Goal: Task Accomplishment & Management: Use online tool/utility

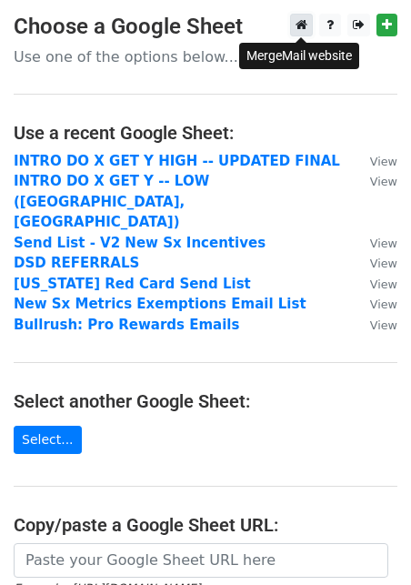
click at [292, 25] on link at bounding box center [301, 25] width 23 height 23
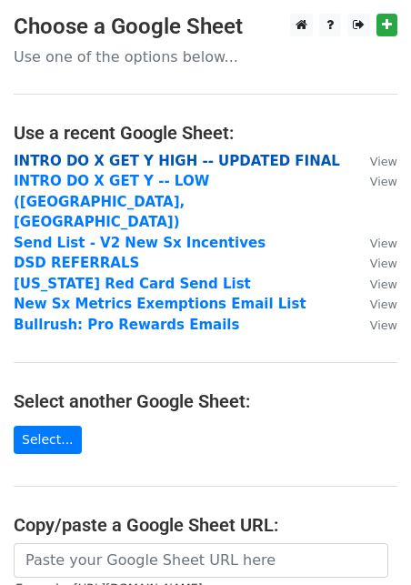
click at [123, 157] on strong "INTRO DO X GET Y HIGH -- UPDATED FINAL" at bounding box center [177, 161] width 327 height 16
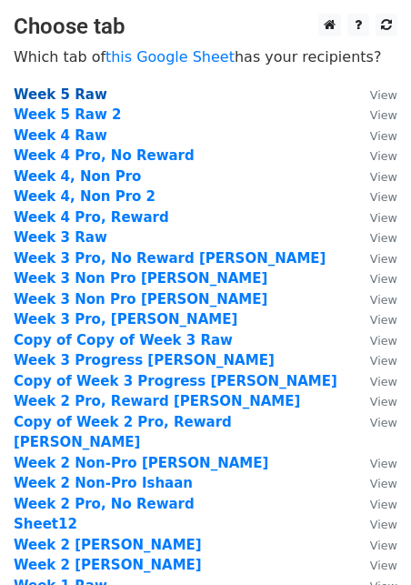
click at [68, 94] on strong "Week 5 Raw" at bounding box center [61, 94] width 94 height 16
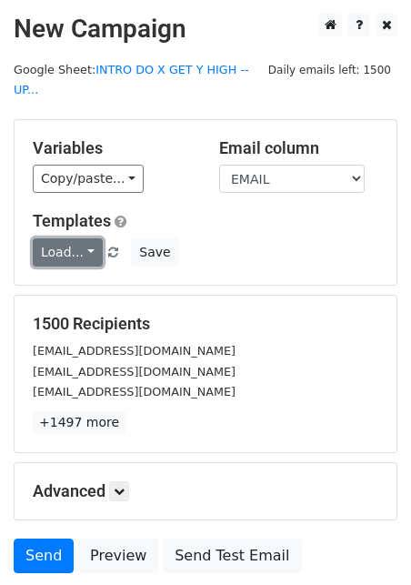
click at [72, 238] on link "Load..." at bounding box center [68, 252] width 70 height 28
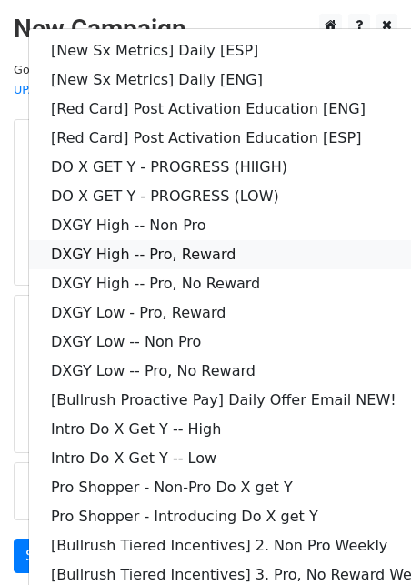
click at [176, 240] on link "DXGY High -- Pro, Reward" at bounding box center [262, 254] width 467 height 29
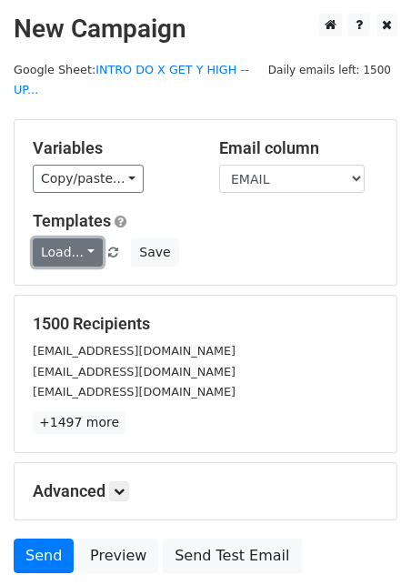
click at [66, 239] on link "Load..." at bounding box center [68, 252] width 70 height 28
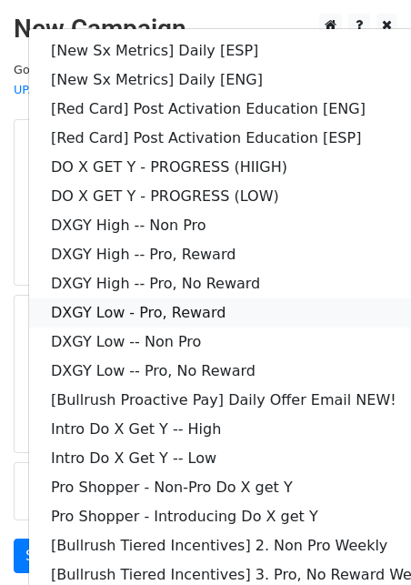
click at [118, 298] on link "DXGY Low - Pro, Reward" at bounding box center [262, 312] width 467 height 29
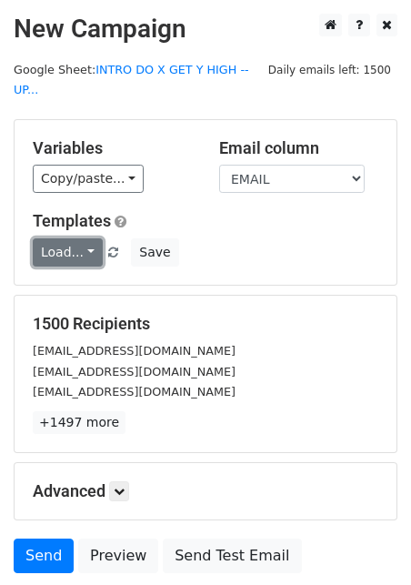
click at [59, 238] on link "Load..." at bounding box center [68, 252] width 70 height 28
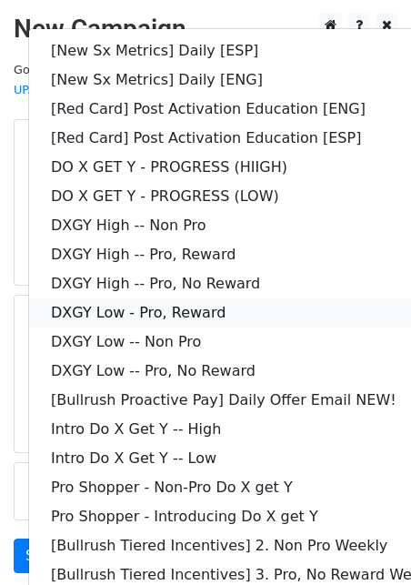
click at [174, 298] on link "DXGY Low - Pro, Reward" at bounding box center [262, 312] width 467 height 29
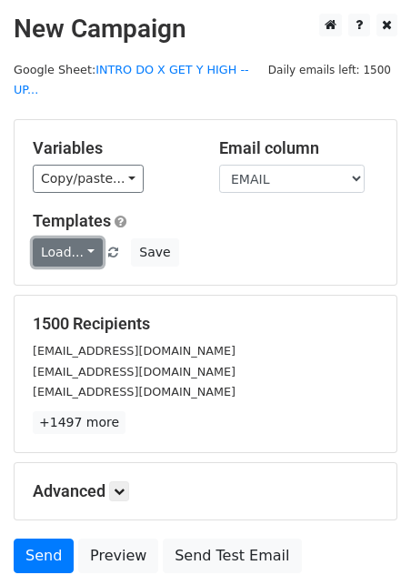
click at [77, 238] on link "Load..." at bounding box center [68, 252] width 70 height 28
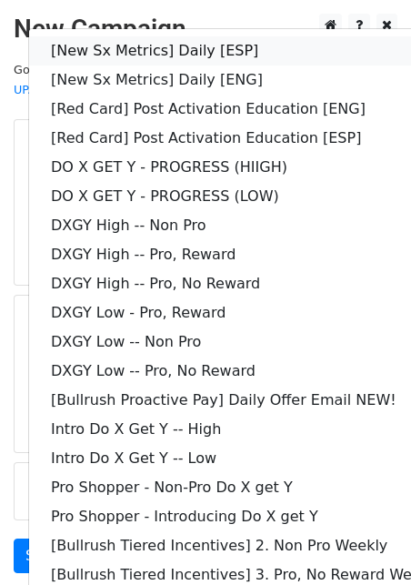
click at [156, 36] on link "[New Sx Metrics] Daily [ESP]" at bounding box center [262, 50] width 467 height 29
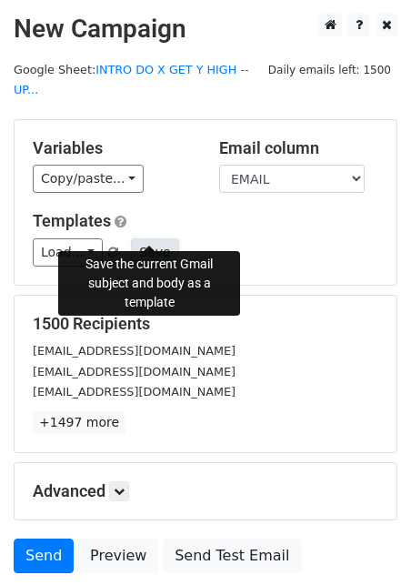
click at [152, 238] on button "Save" at bounding box center [154, 252] width 47 height 28
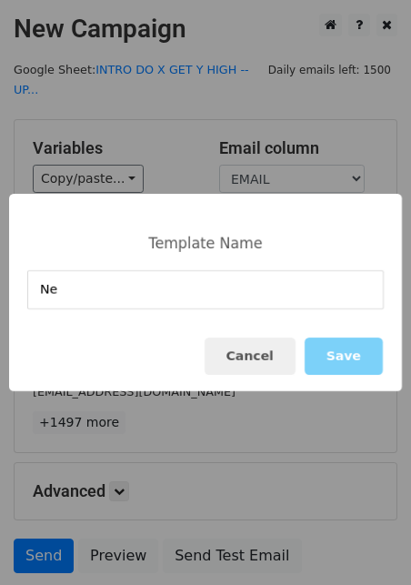
type input "N"
type input "Ahold SCO Escalation"
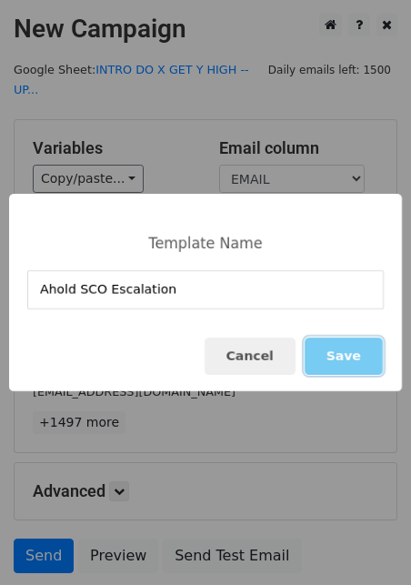
click at [360, 355] on button "Save" at bounding box center [344, 355] width 78 height 37
